Goal: Find specific page/section: Find specific page/section

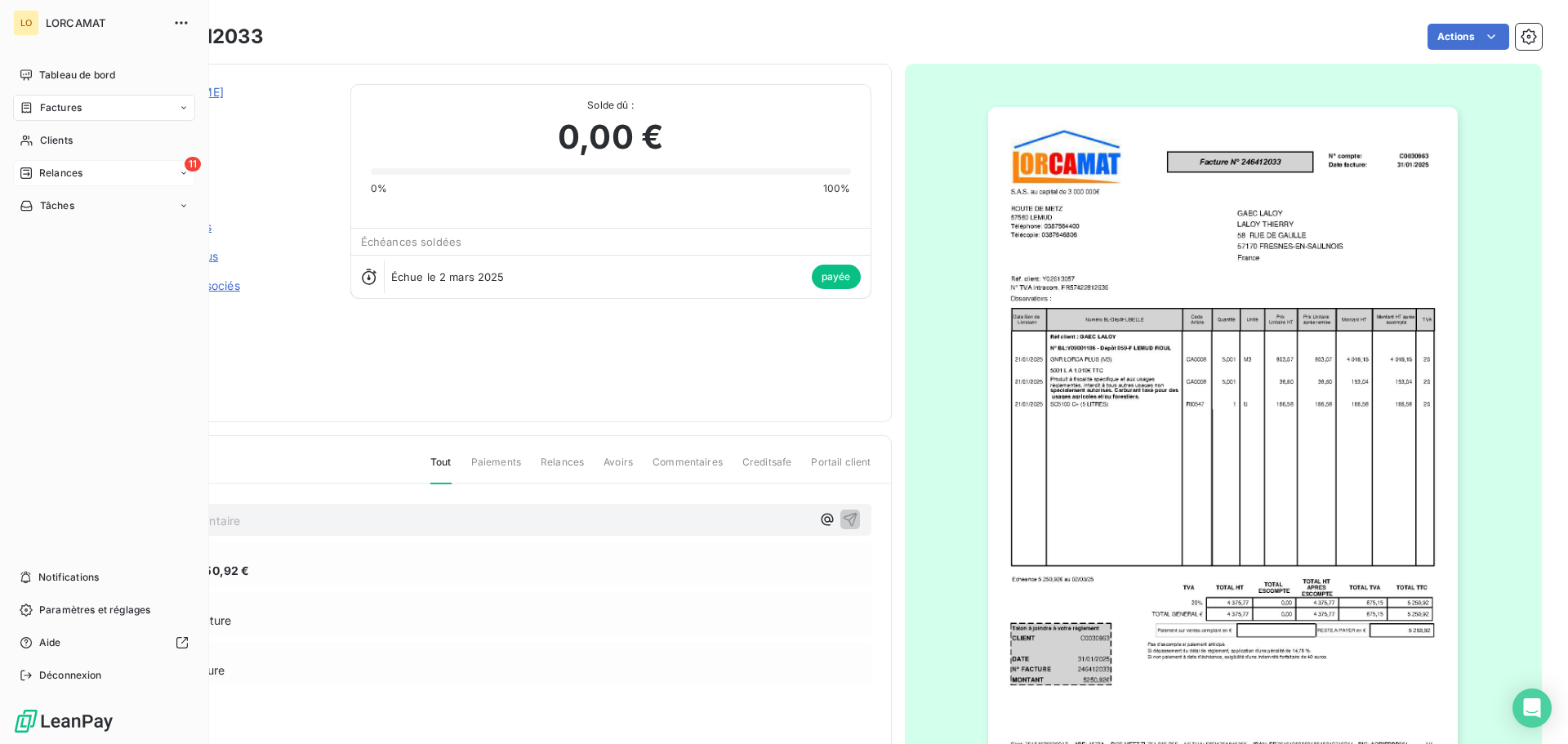
click at [44, 165] on div "11 Relances" at bounding box center [104, 173] width 182 height 26
click at [56, 208] on span "À effectuer" at bounding box center [66, 206] width 53 height 15
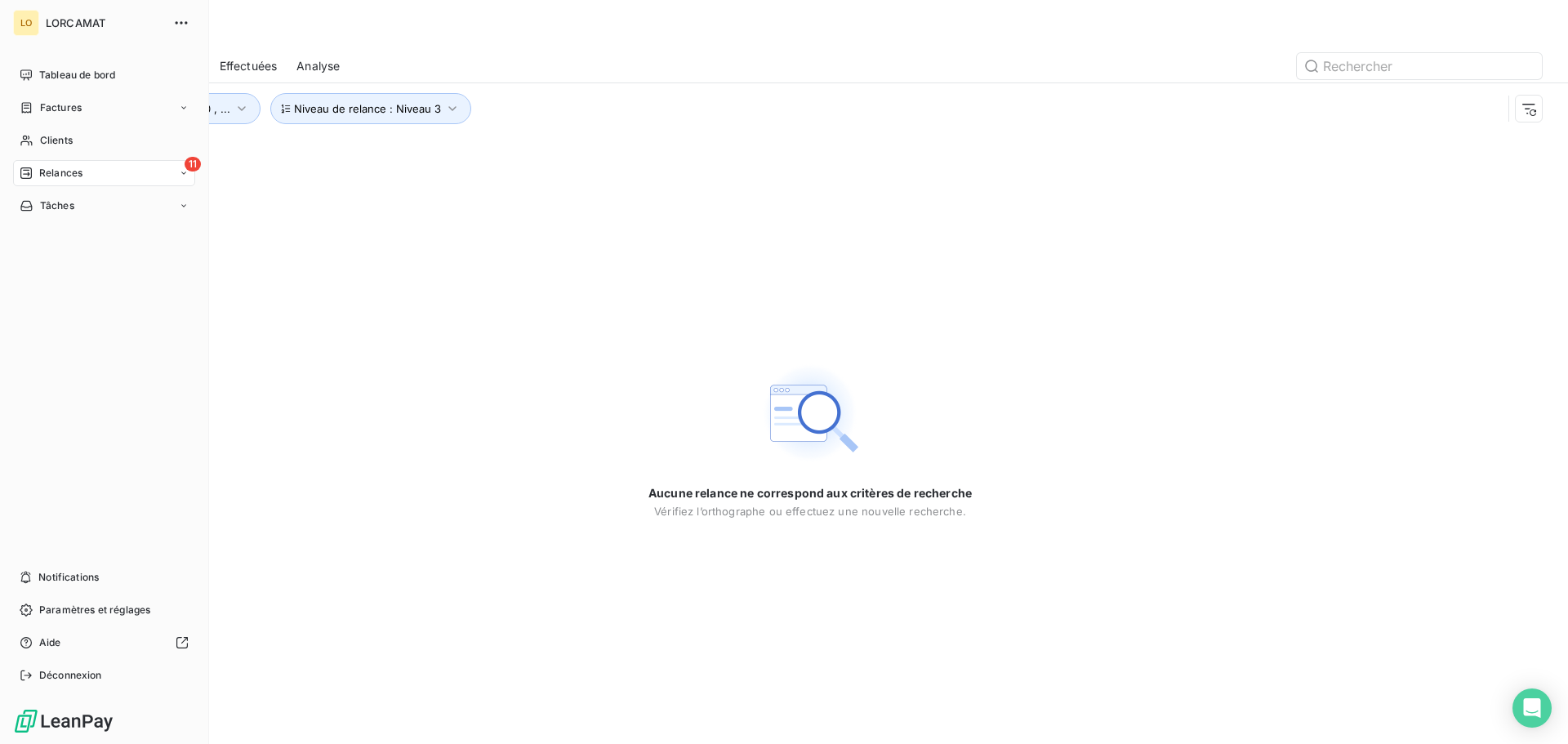
click at [160, 167] on div "11 Relances" at bounding box center [104, 173] width 182 height 26
click at [92, 305] on div "Analyse" at bounding box center [114, 304] width 163 height 26
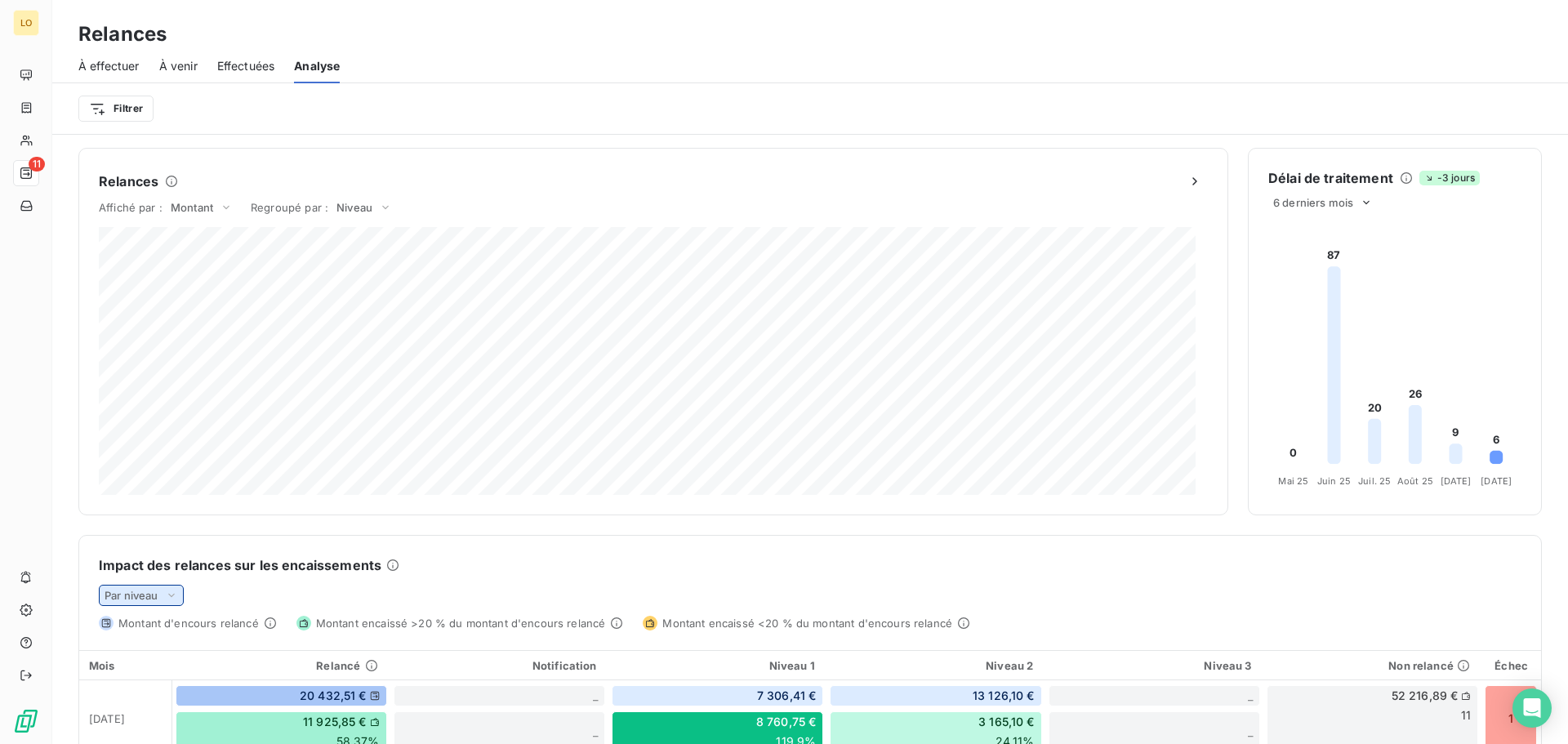
click at [142, 598] on span "Par niveau" at bounding box center [131, 595] width 54 height 13
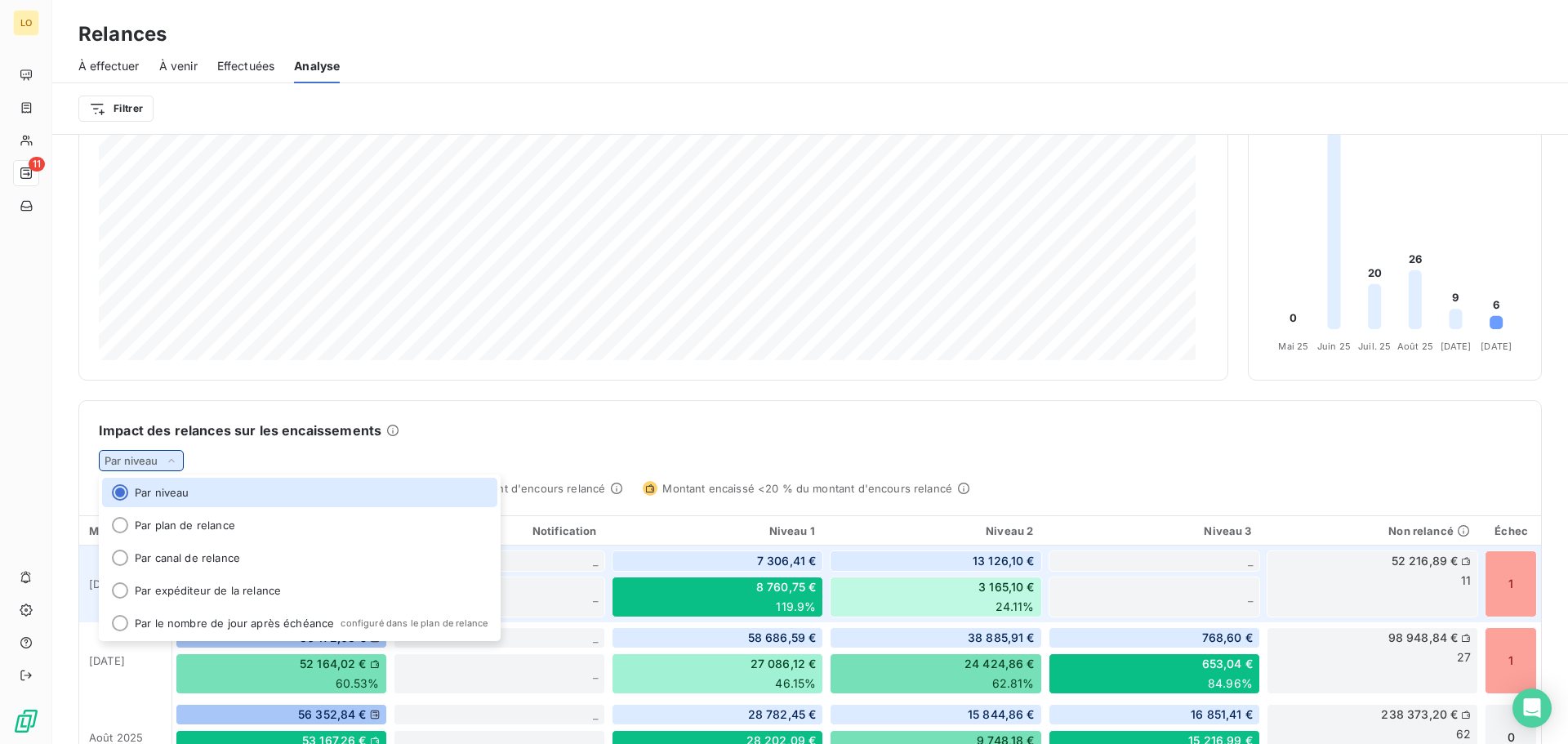
scroll to position [164, 0]
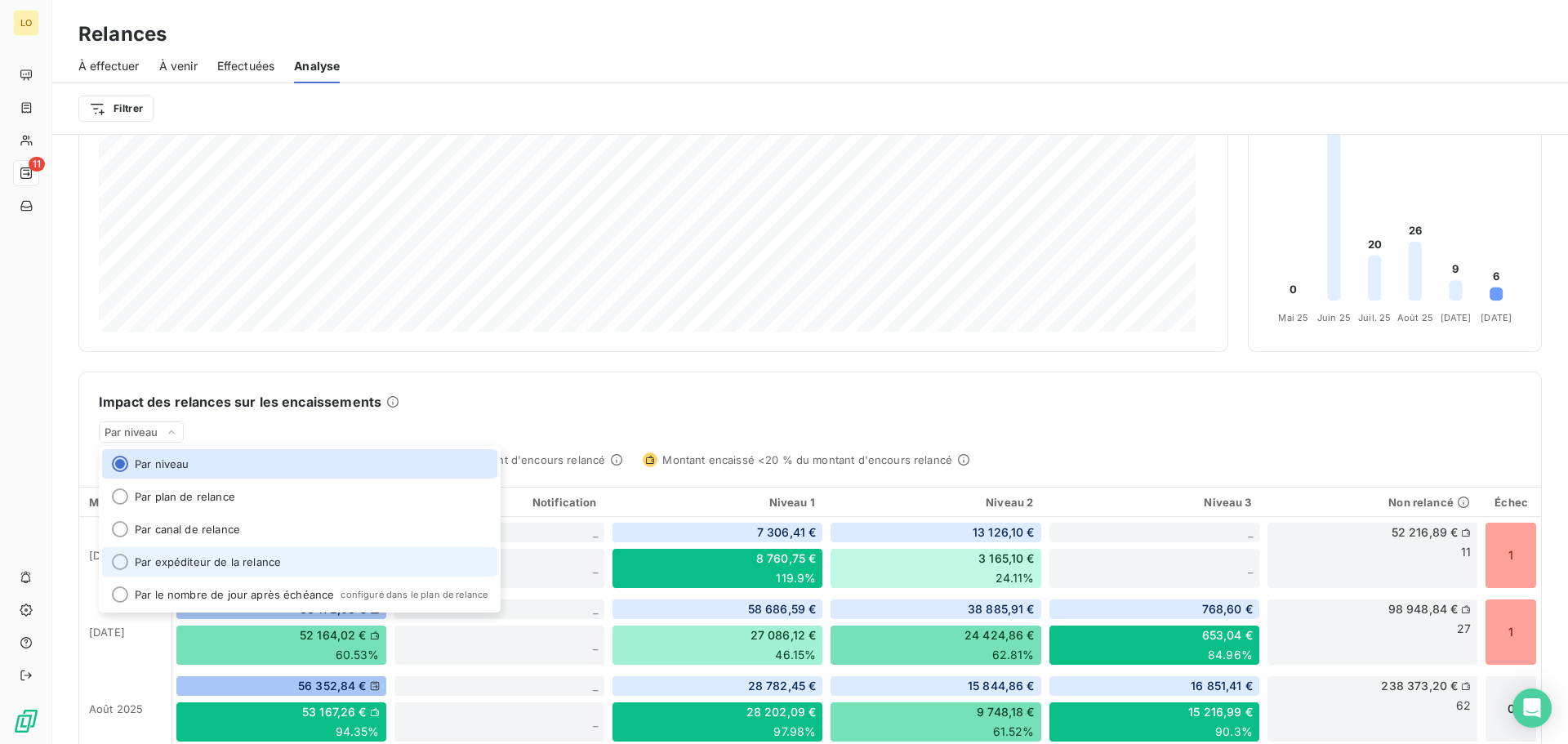
click at [311, 572] on li "Par expéditeur de la relance" at bounding box center [300, 562] width 396 height 30
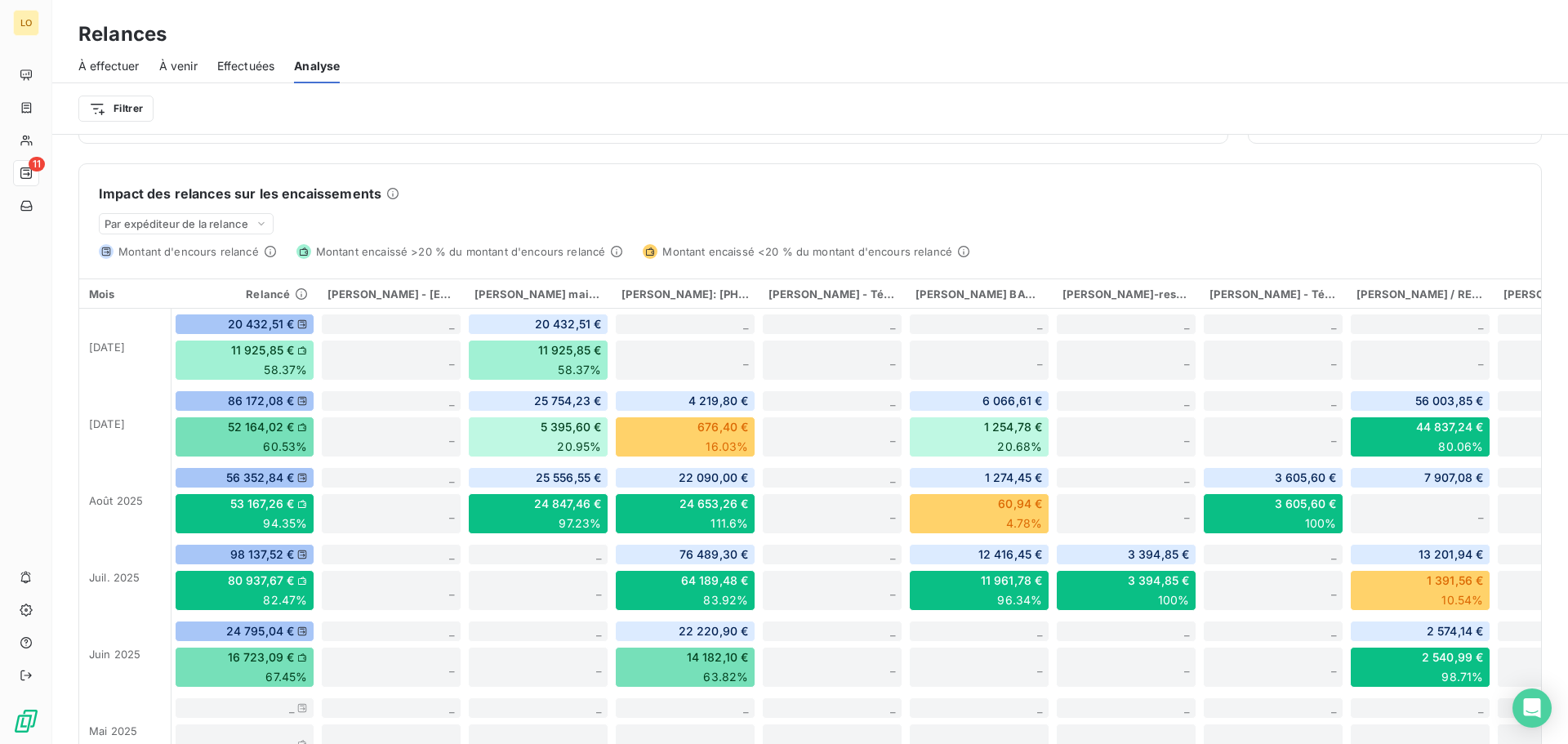
scroll to position [409, 0]
